Goal: Check status: Check status

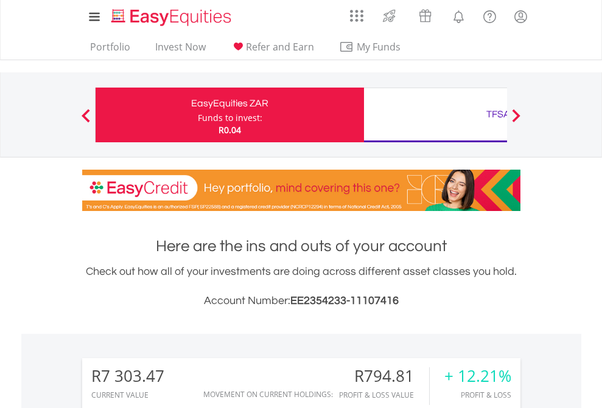
scroll to position [117, 191]
click at [198, 115] on div "Funds to invest:" at bounding box center [230, 118] width 65 height 12
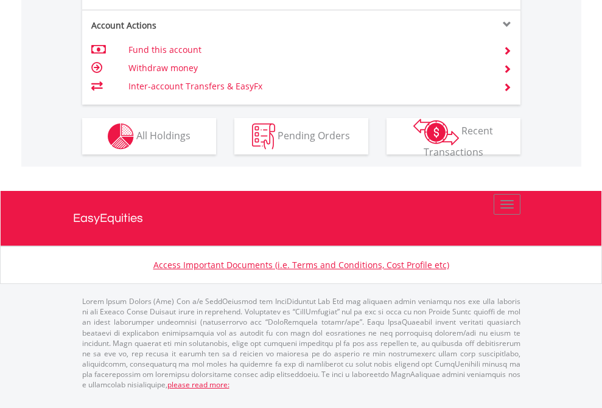
scroll to position [1167, 0]
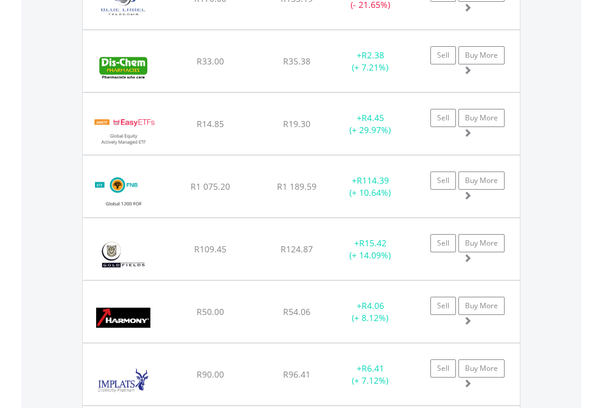
scroll to position [117, 191]
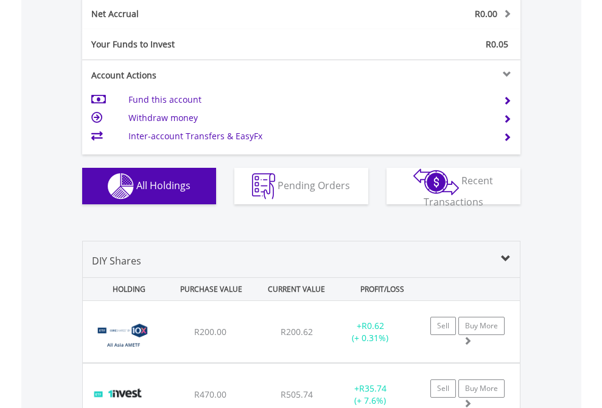
scroll to position [1378, 0]
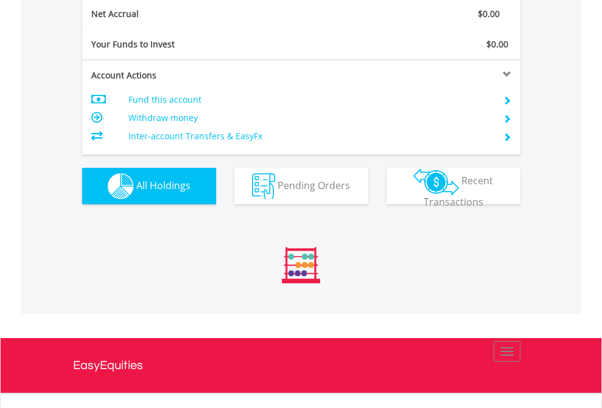
scroll to position [117, 191]
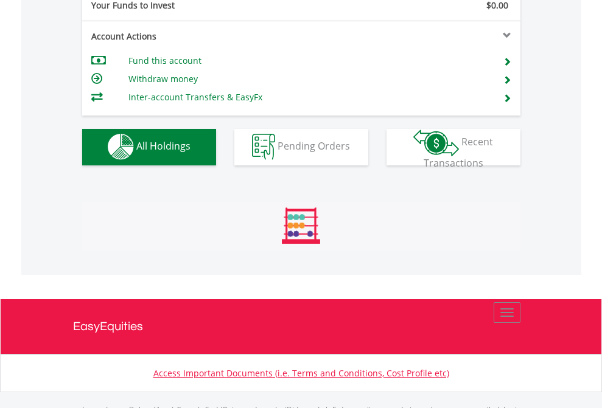
scroll to position [1205, 0]
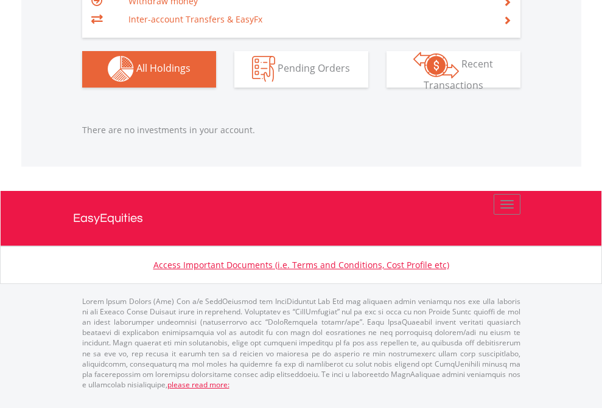
scroll to position [117, 191]
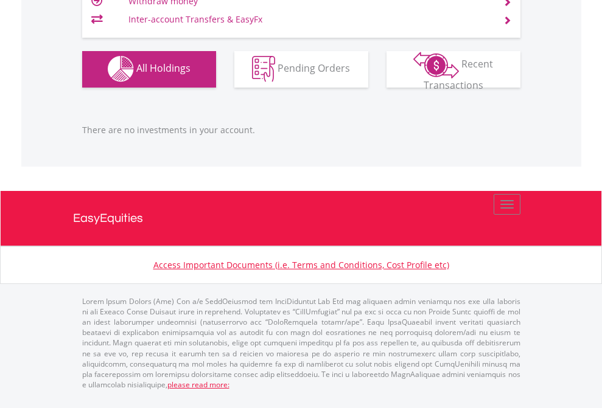
scroll to position [117, 191]
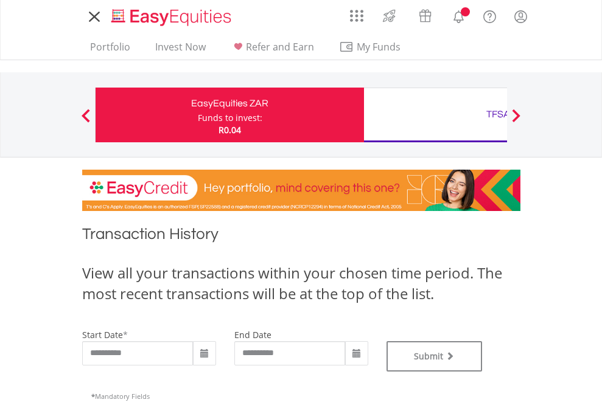
type input "**********"
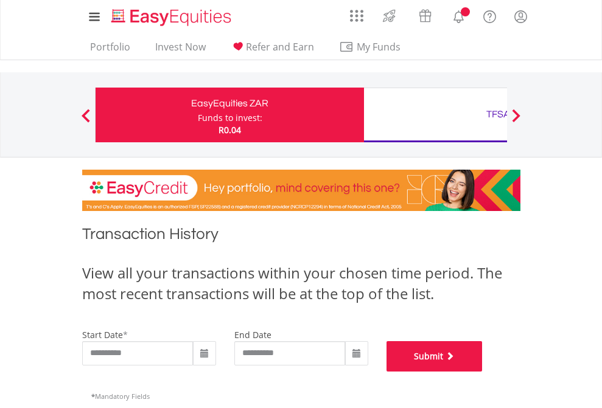
click at [483, 372] on button "Submit" at bounding box center [434, 356] width 96 height 30
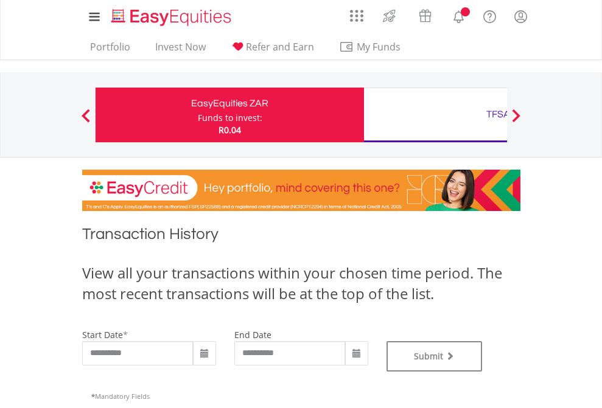
click at [435, 115] on div "TFSA" at bounding box center [498, 114] width 254 height 17
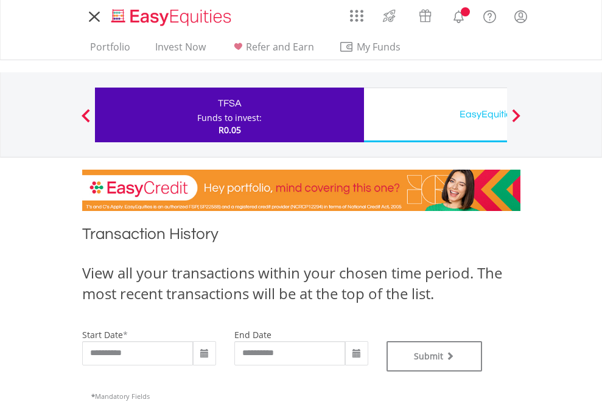
type input "**********"
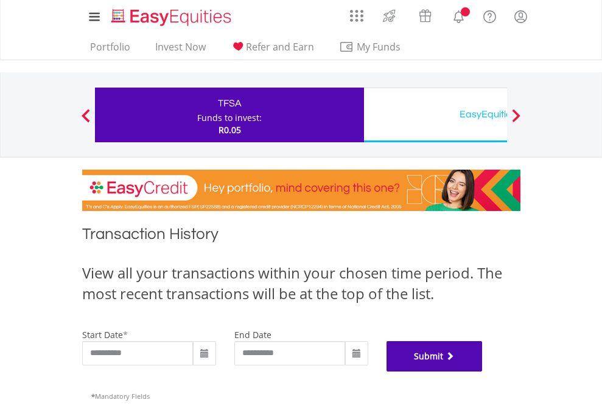
click at [483, 372] on button "Submit" at bounding box center [434, 356] width 96 height 30
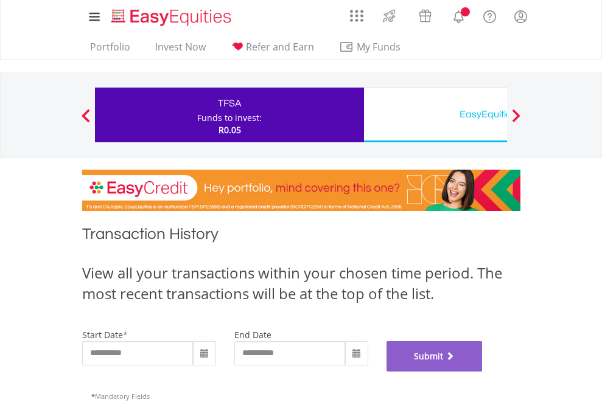
scroll to position [494, 0]
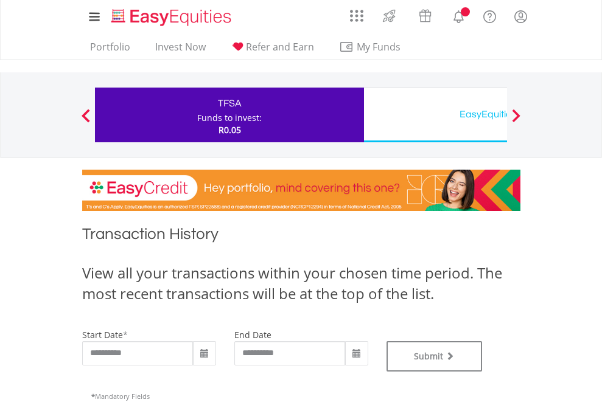
click at [435, 115] on div "EasyEquities USD" at bounding box center [498, 114] width 254 height 17
type input "**********"
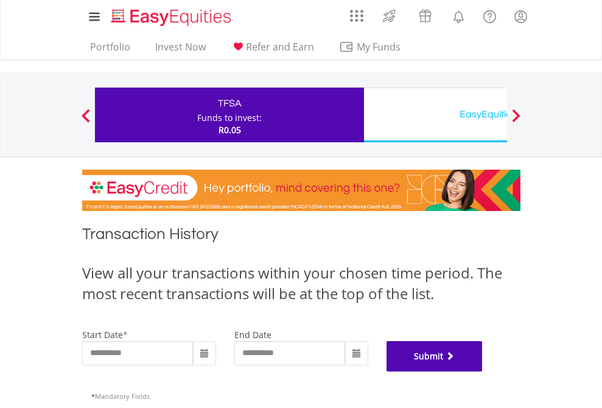
click at [483, 372] on button "Submit" at bounding box center [434, 356] width 96 height 30
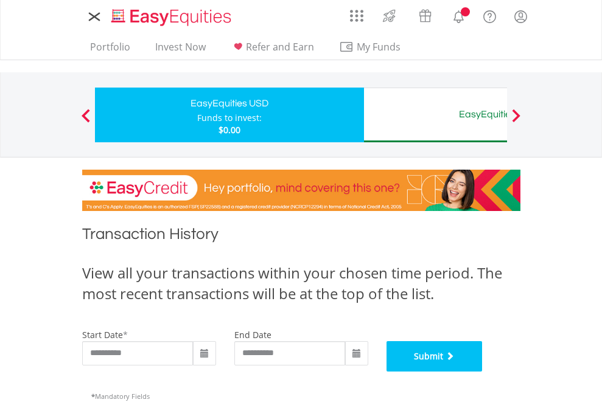
click at [483, 372] on button "Submit" at bounding box center [434, 356] width 96 height 30
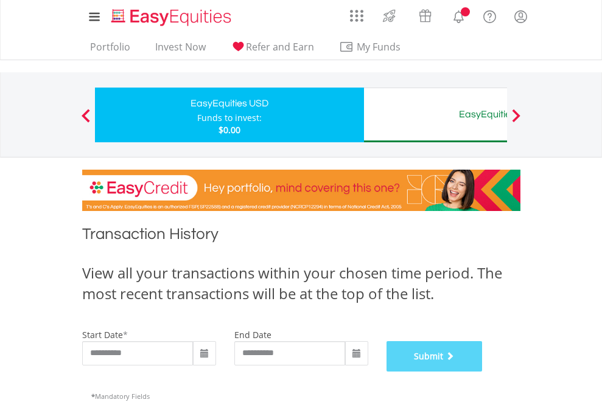
scroll to position [494, 0]
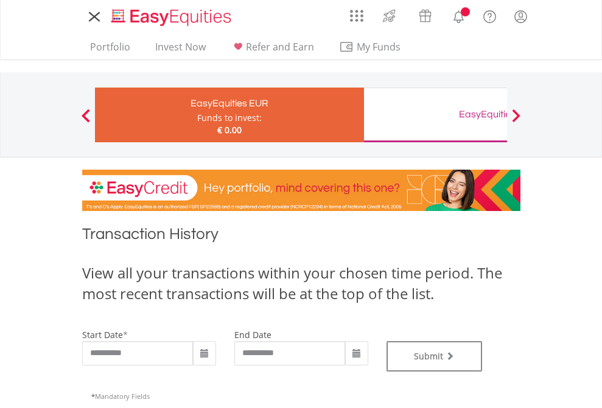
type input "**********"
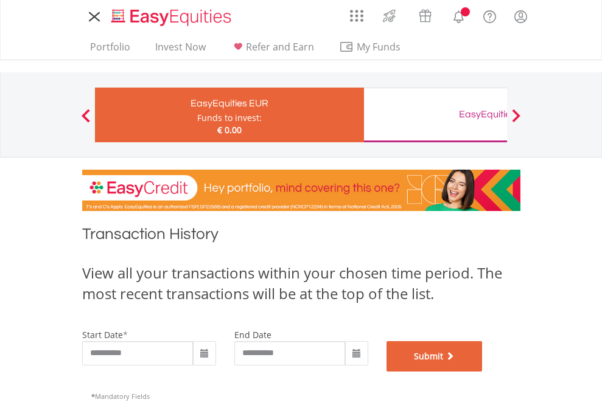
click at [483, 372] on button "Submit" at bounding box center [434, 356] width 96 height 30
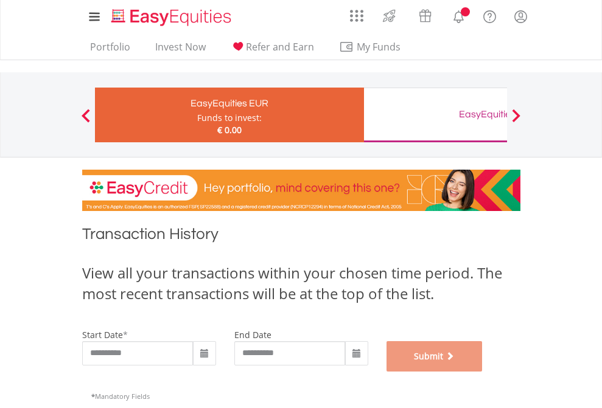
scroll to position [494, 0]
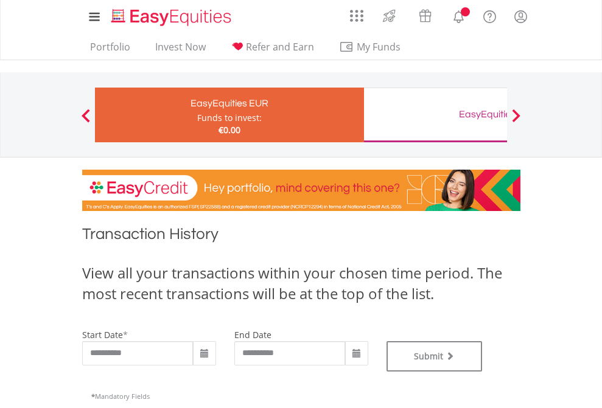
click at [435, 115] on div "EasyEquities GBP" at bounding box center [498, 114] width 254 height 17
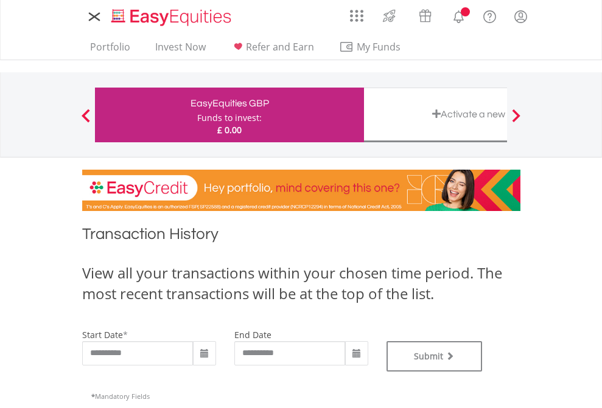
type input "**********"
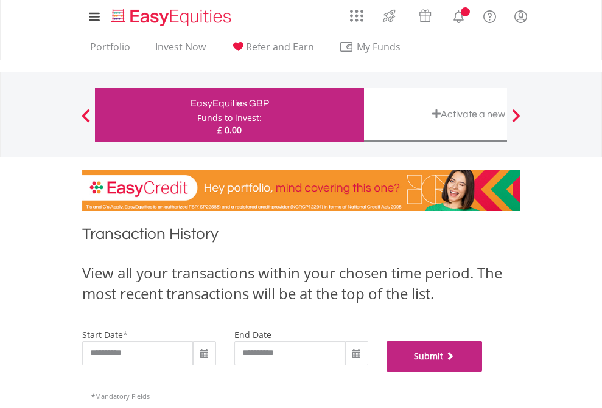
click at [483, 372] on button "Submit" at bounding box center [434, 356] width 96 height 30
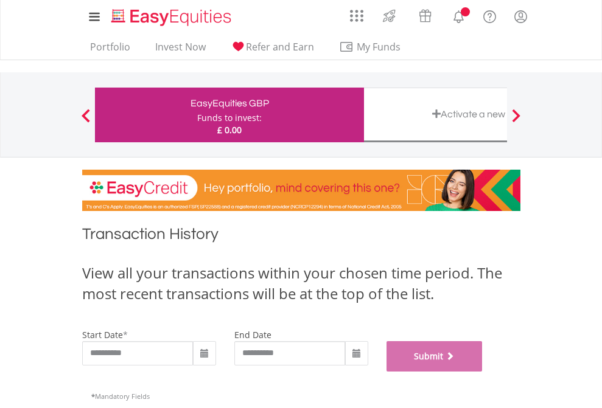
scroll to position [494, 0]
